Goal: Task Accomplishment & Management: Use online tool/utility

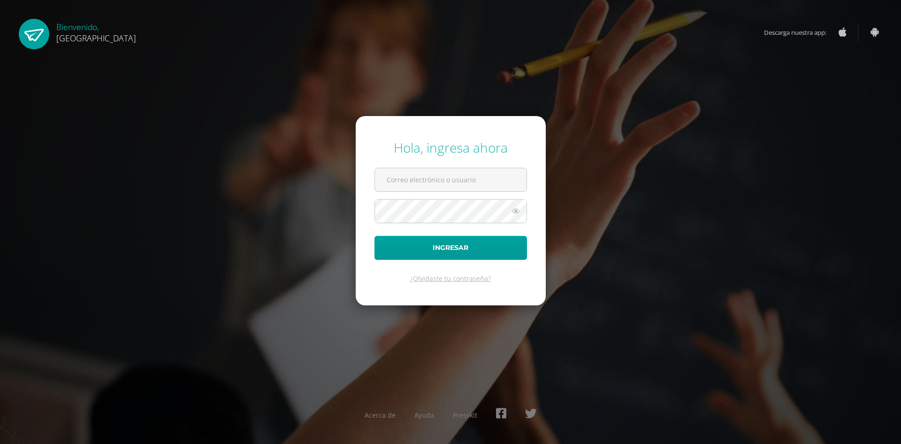
type input "[EMAIL_ADDRESS][DOMAIN_NAME]"
click at [446, 267] on form "Hola, ingresa ahora soporte@edoo.io Ingresar ¿Olvidaste tu contraseña?" at bounding box center [451, 210] width 190 height 189
click at [449, 258] on button "Ingresar" at bounding box center [451, 248] width 153 height 24
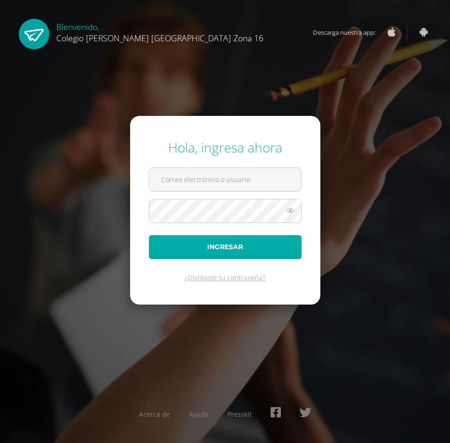
type input "[EMAIL_ADDRESS][DOMAIN_NAME]"
click at [260, 251] on button "Ingresar" at bounding box center [225, 247] width 153 height 24
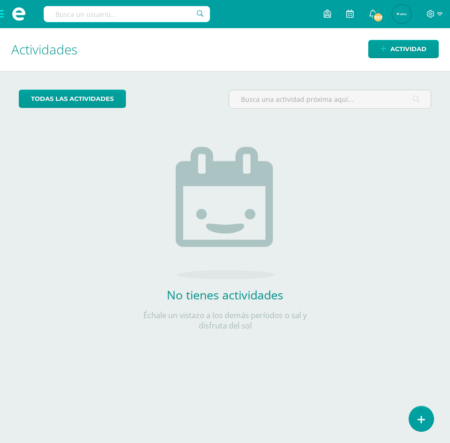
click at [6, 12] on span at bounding box center [19, 14] width 38 height 28
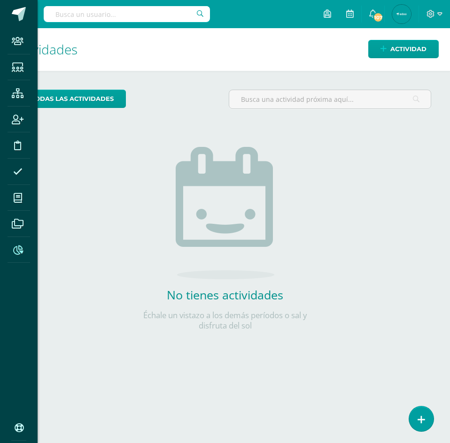
click at [15, 250] on icon at bounding box center [18, 250] width 10 height 9
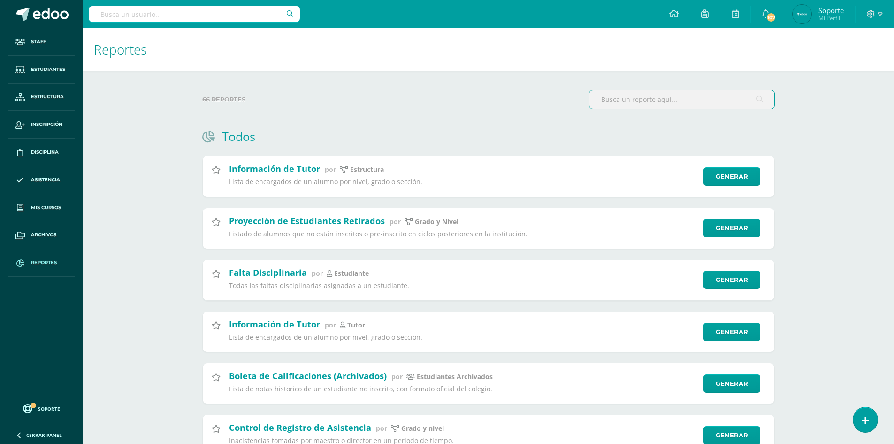
click at [674, 100] on input "text" at bounding box center [682, 99] width 185 height 18
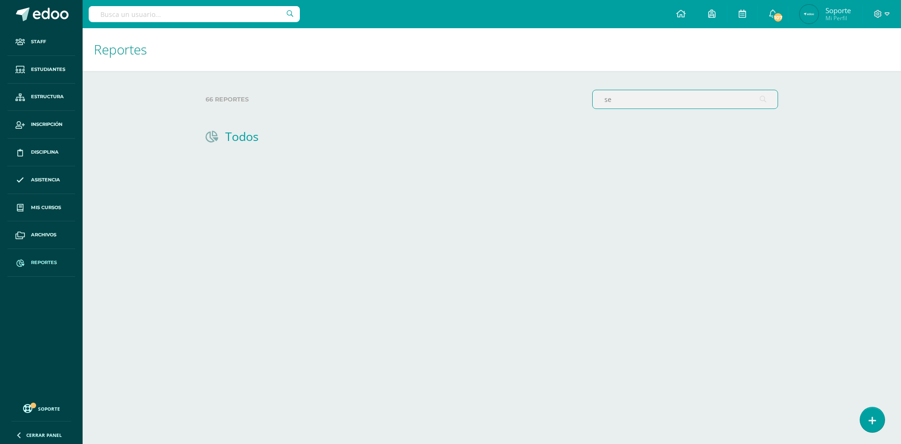
type input "s"
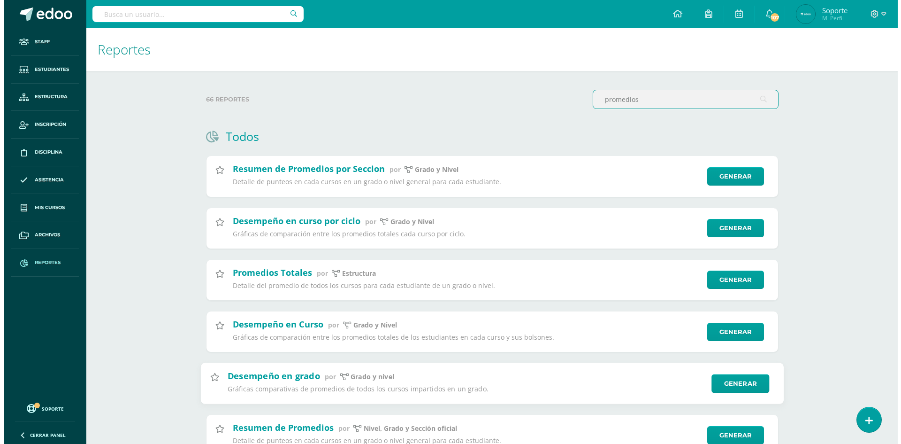
scroll to position [42, 0]
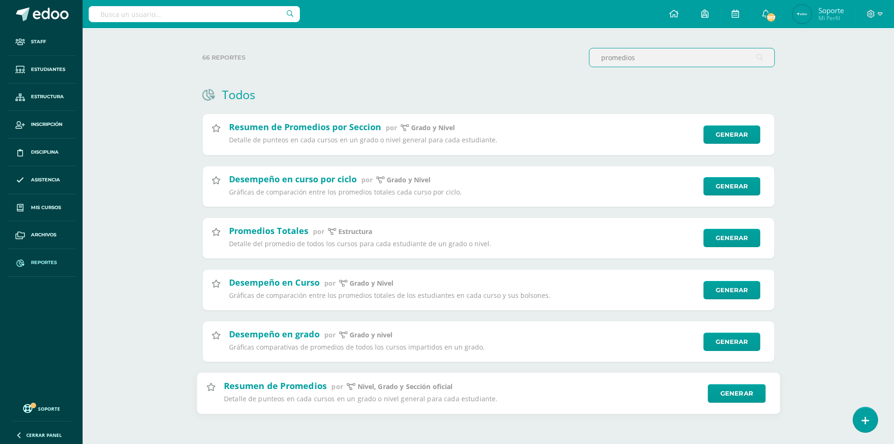
type input "promedios"
click at [755, 387] on div "Resumen de Promedios por Nivel, Grado y Sección oficial Detalle de punteos en c…" at bounding box center [488, 394] width 584 height 42
click at [747, 397] on link "Generar" at bounding box center [737, 393] width 58 height 19
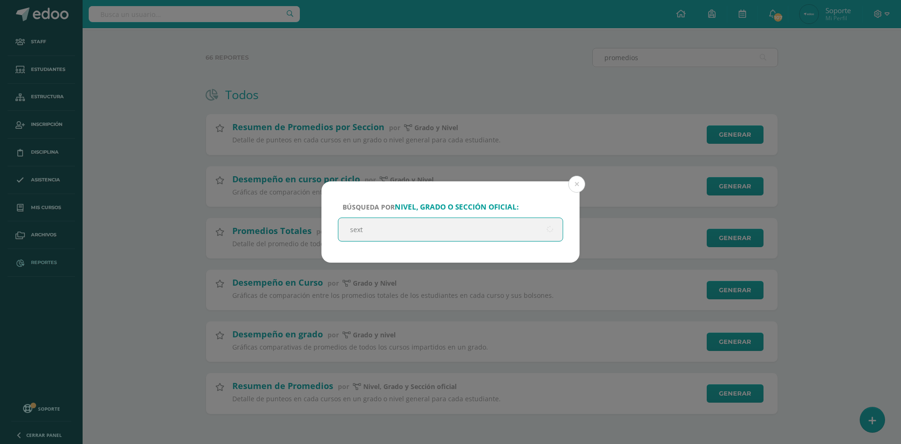
type input "sexto"
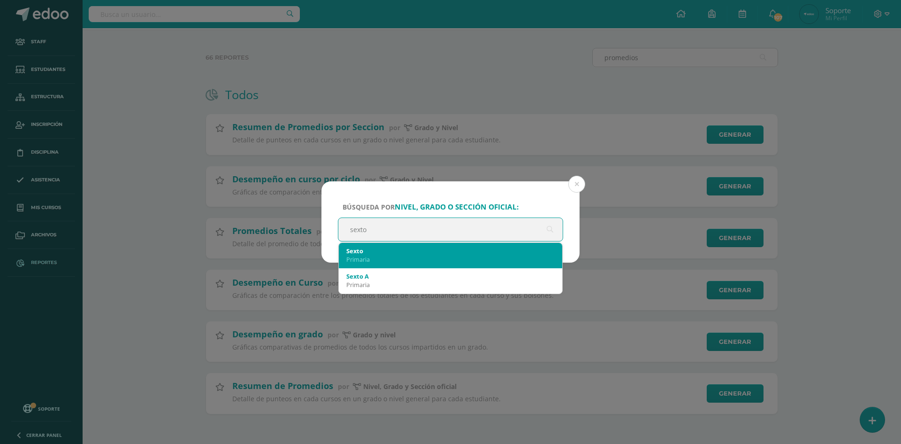
click at [434, 249] on div "Sexto" at bounding box center [450, 250] width 208 height 8
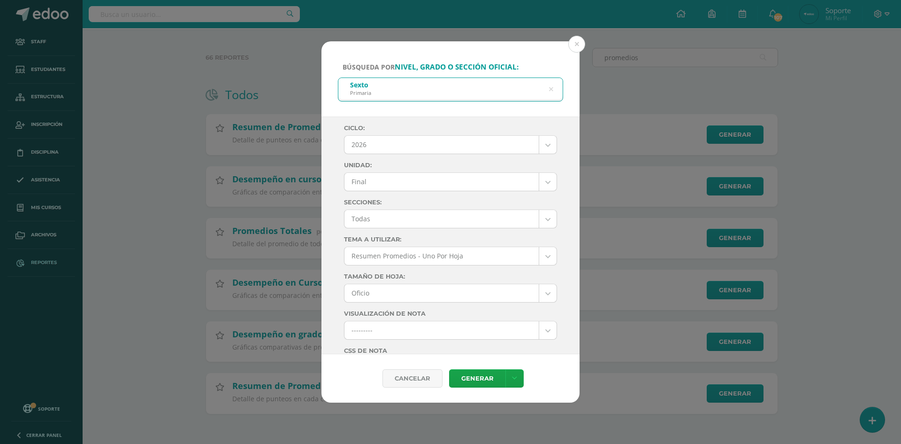
click at [441, 181] on body "Búsqueda por nivel, grado o sección oficial: Sexto Primaria sexto Ciclo: 2026 2…" at bounding box center [450, 200] width 901 height 485
click at [430, 140] on body "Búsqueda por nivel, grado o sección oficial: Sexto Primaria sexto Ciclo: 2026 2…" at bounding box center [450, 200] width 901 height 485
click at [427, 147] on body "Búsqueda por nivel, grado o sección oficial: Sexto Primaria sexto Ciclo: 2026 2…" at bounding box center [450, 200] width 901 height 485
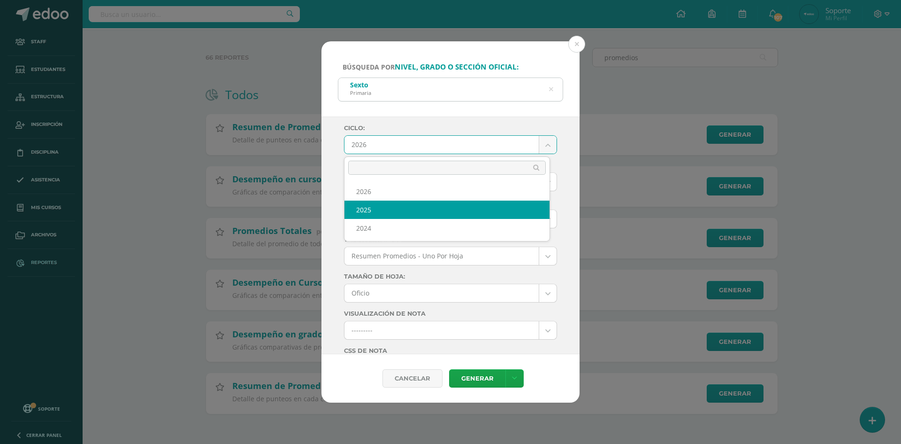
select select "3"
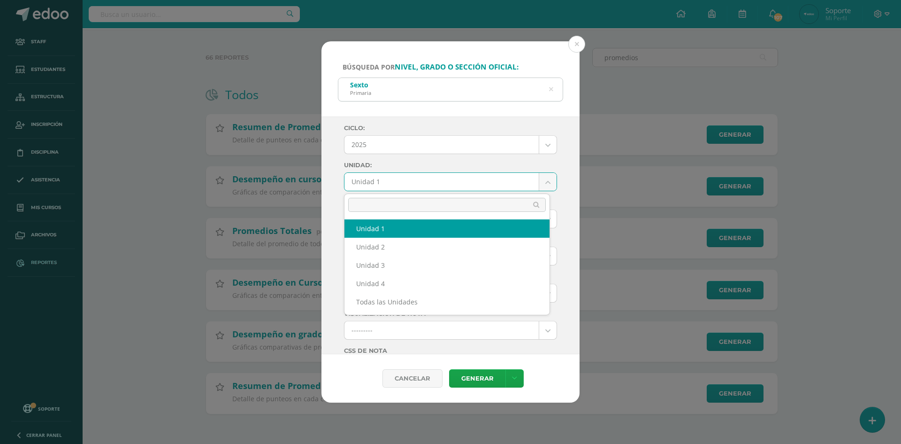
click at [393, 180] on body "Búsqueda por nivel, grado o sección oficial: Sexto Primaria sexto Ciclo: 2025 2…" at bounding box center [450, 200] width 901 height 485
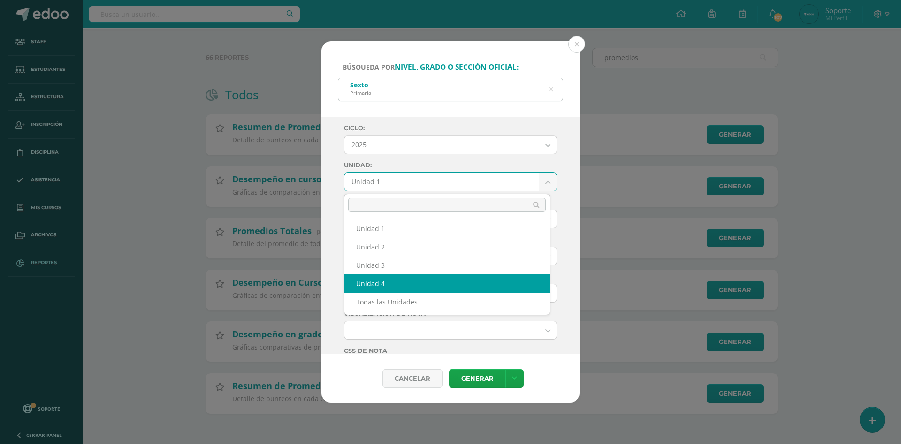
select select "Unidad 4"
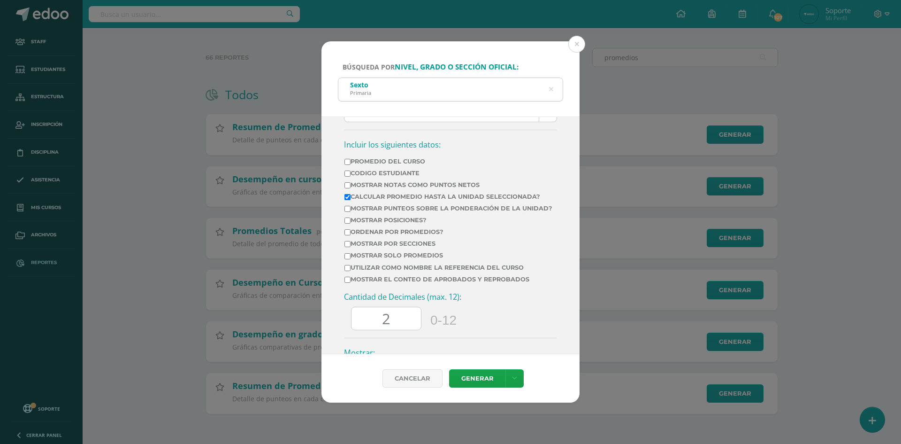
scroll to position [427, 0]
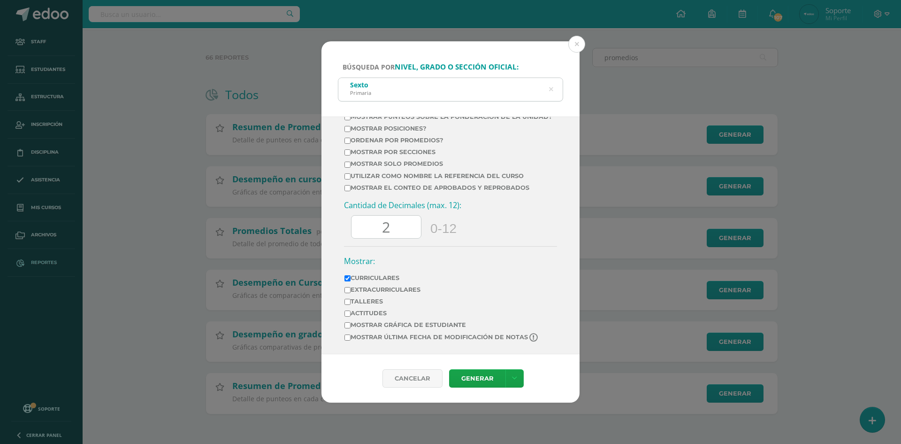
click at [362, 303] on label "Talleres" at bounding box center [442, 301] width 195 height 7
click at [351, 303] on input "Talleres" at bounding box center [348, 302] width 6 height 6
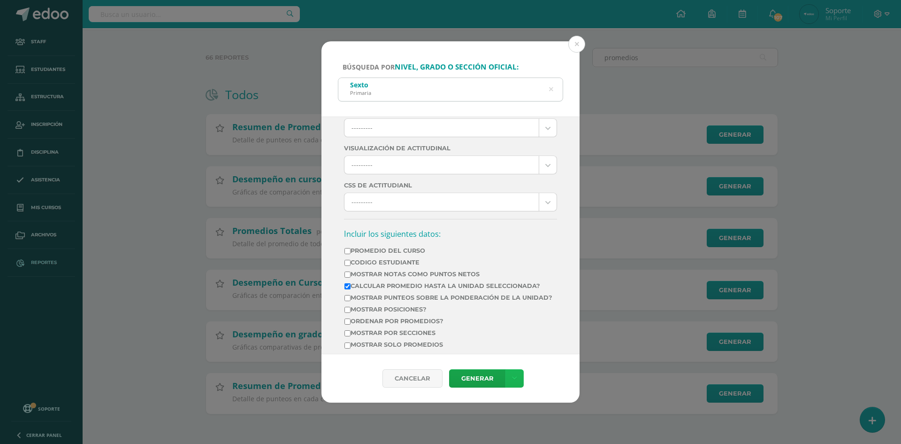
click at [522, 370] on link at bounding box center [515, 378] width 18 height 18
click at [519, 304] on link "Descargar como HTML" at bounding box center [513, 297] width 73 height 23
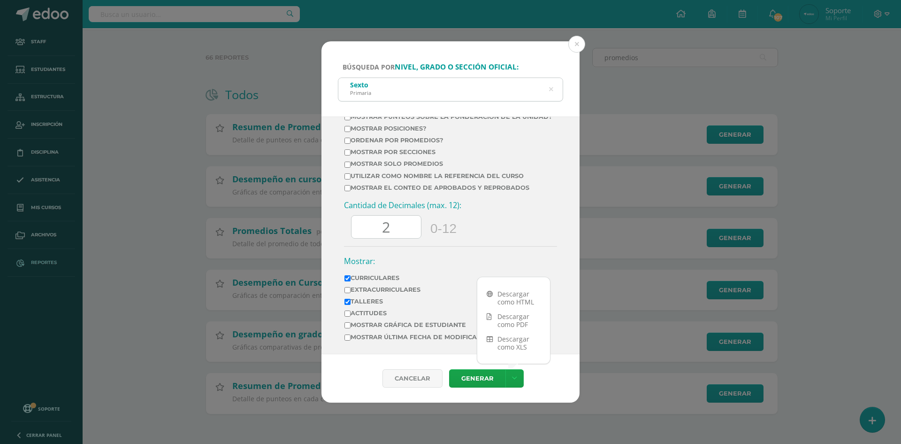
click at [364, 305] on td "Talleres" at bounding box center [442, 303] width 196 height 12
click at [364, 302] on label "Talleres" at bounding box center [442, 301] width 195 height 7
click at [351, 302] on input "Talleres" at bounding box center [348, 302] width 6 height 6
checkbox input "false"
click at [522, 382] on link at bounding box center [515, 378] width 18 height 18
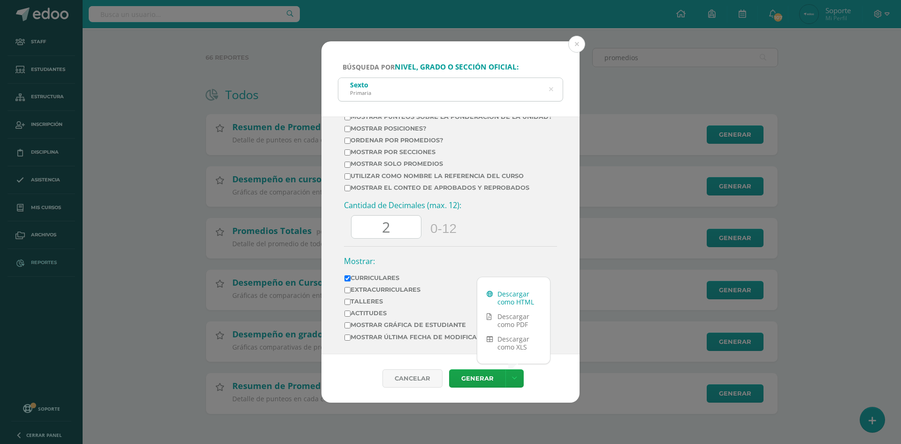
click at [524, 304] on link "Descargar como HTML" at bounding box center [513, 297] width 73 height 23
